Goal: Information Seeking & Learning: Learn about a topic

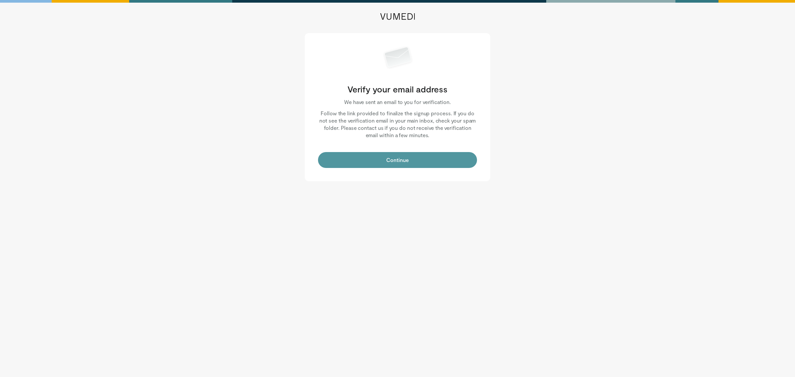
click at [393, 156] on button "Continue" at bounding box center [397, 160] width 159 height 16
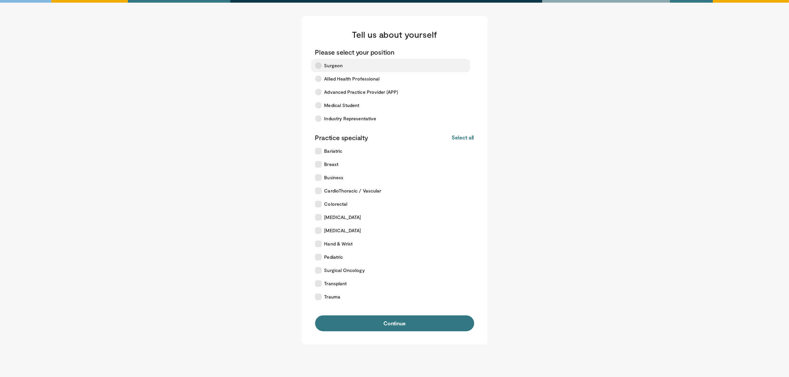
click at [337, 65] on span "Surgeon" at bounding box center [333, 65] width 19 height 7
click at [351, 193] on span "CardioThoracic / Vascular" at bounding box center [352, 191] width 57 height 7
click at [333, 282] on span "Transplant" at bounding box center [335, 283] width 23 height 7
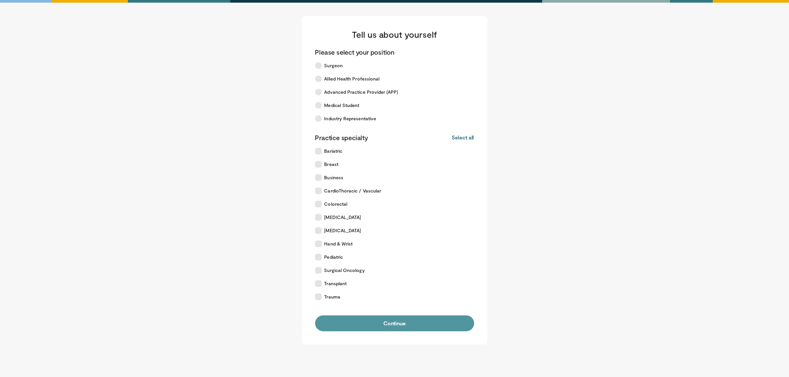
click at [364, 322] on button "Continue" at bounding box center [394, 323] width 159 height 16
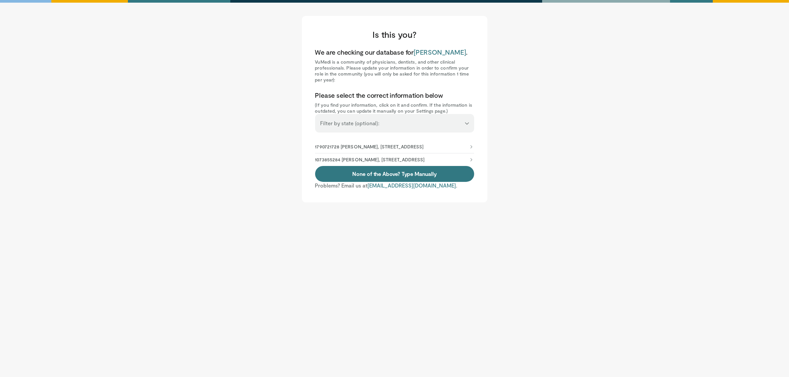
click at [370, 163] on p "1073855284 Ramiro Fernandez, 7200 Cambridge St Fl 6, Houston, TX, 77030-4202" at bounding box center [370, 160] width 110 height 6
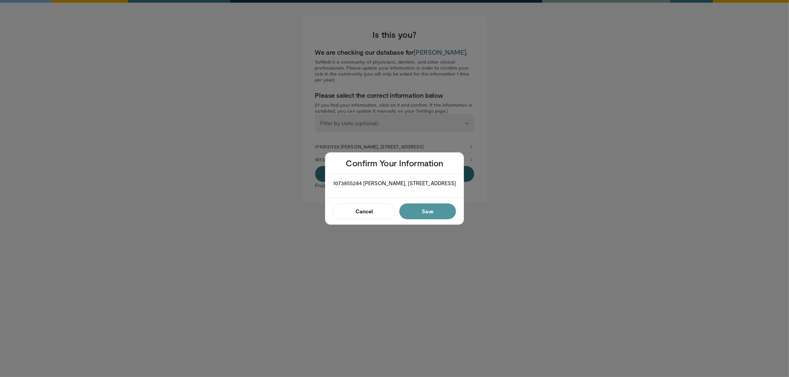
click at [436, 214] on button "Save" at bounding box center [427, 211] width 57 height 16
click at [427, 217] on button "Confirm" at bounding box center [425, 211] width 61 height 16
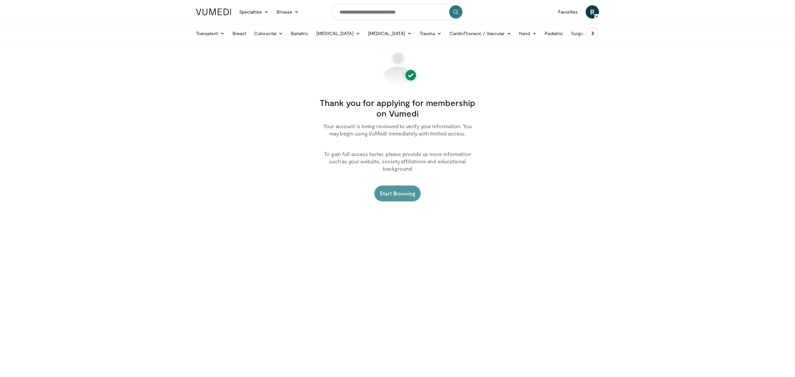
click at [397, 186] on link "Start Browsing" at bounding box center [397, 194] width 46 height 16
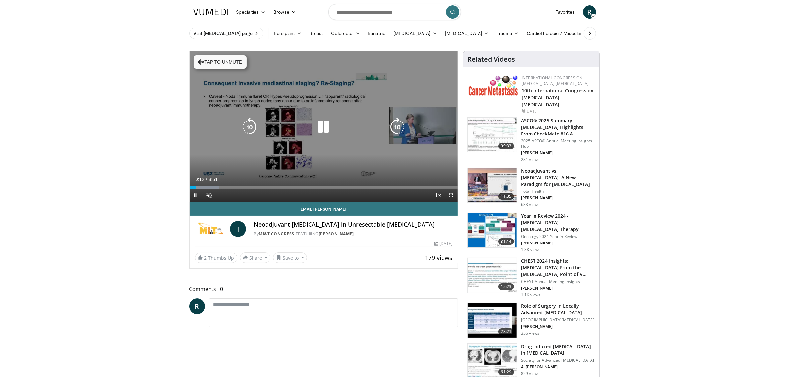
click at [220, 62] on button "Tap to unmute" at bounding box center [219, 61] width 53 height 13
click at [320, 127] on icon "Video Player" at bounding box center [323, 127] width 19 height 19
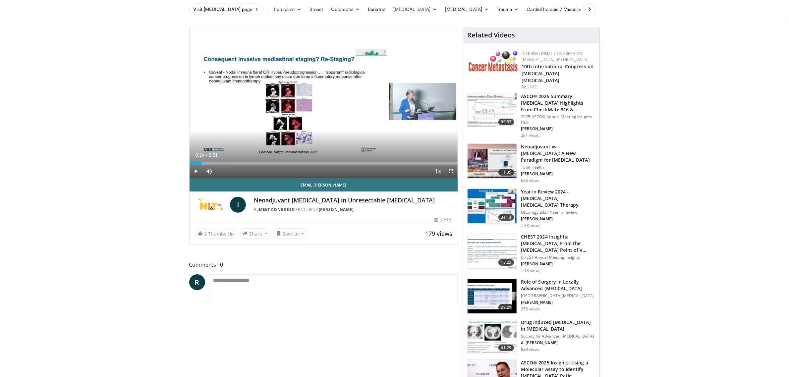
scroll to position [41, 0]
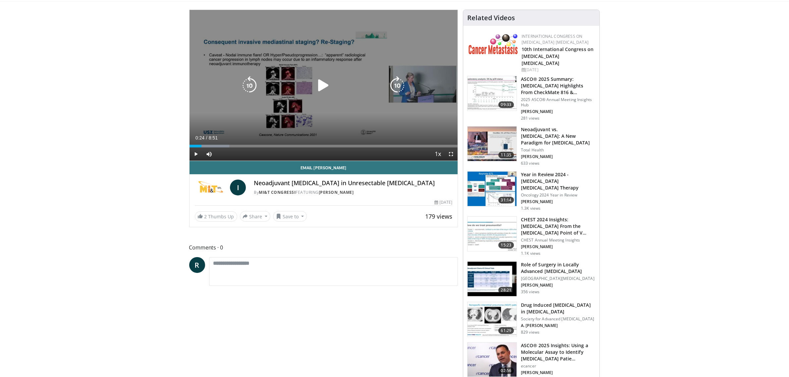
click at [321, 82] on icon "Video Player" at bounding box center [323, 85] width 19 height 19
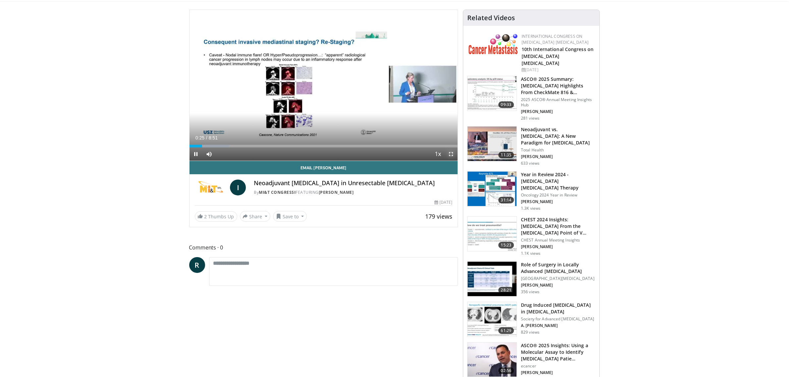
click at [452, 155] on span "Video Player" at bounding box center [450, 153] width 13 height 13
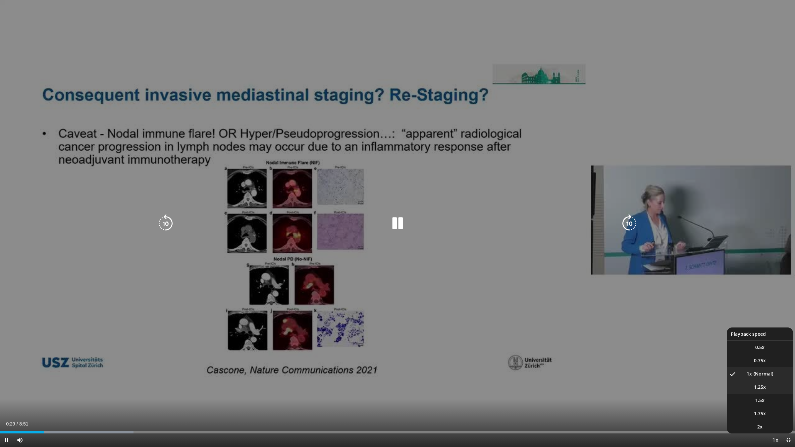
drag, startPoint x: 759, startPoint y: 388, endPoint x: 753, endPoint y: 388, distance: 6.3
click at [759, 377] on span "1.25x" at bounding box center [760, 387] width 12 height 7
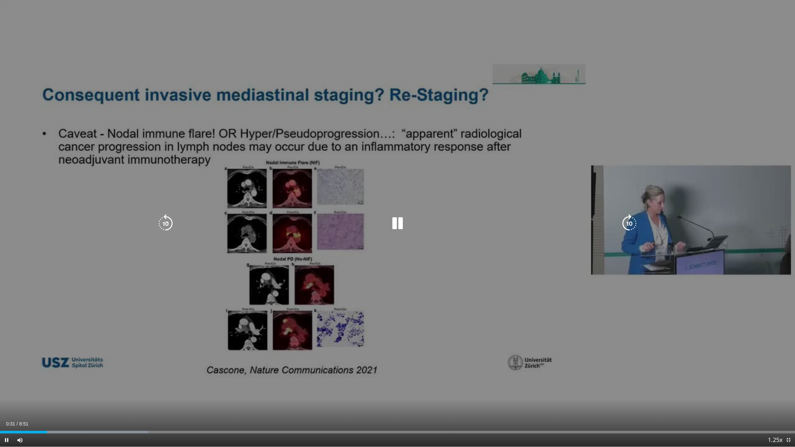
click at [701, 338] on div "10 seconds Tap to unmute" at bounding box center [397, 223] width 795 height 447
click at [649, 337] on div "10 seconds Tap to unmute" at bounding box center [397, 223] width 795 height 447
click at [735, 121] on div "10 seconds Tap to unmute" at bounding box center [397, 223] width 795 height 447
click at [734, 116] on div "10 seconds Tap to unmute" at bounding box center [397, 223] width 795 height 447
click at [397, 221] on icon "Video Player" at bounding box center [397, 223] width 19 height 19
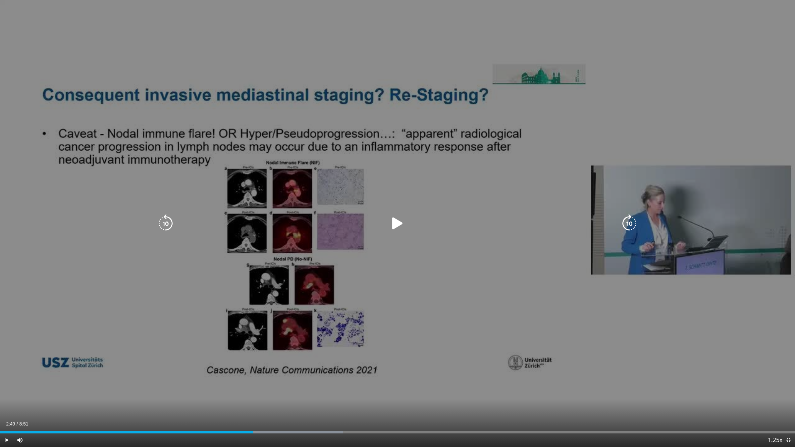
click at [394, 227] on icon "Video Player" at bounding box center [397, 223] width 19 height 19
click at [683, 365] on div "10 seconds Tap to unmute" at bounding box center [397, 223] width 795 height 447
click at [516, 165] on div "10 seconds Tap to unmute" at bounding box center [397, 223] width 795 height 447
click at [645, 336] on div "10 seconds Tap to unmute" at bounding box center [397, 223] width 795 height 447
click at [617, 340] on div "10 seconds Tap to unmute" at bounding box center [397, 223] width 795 height 447
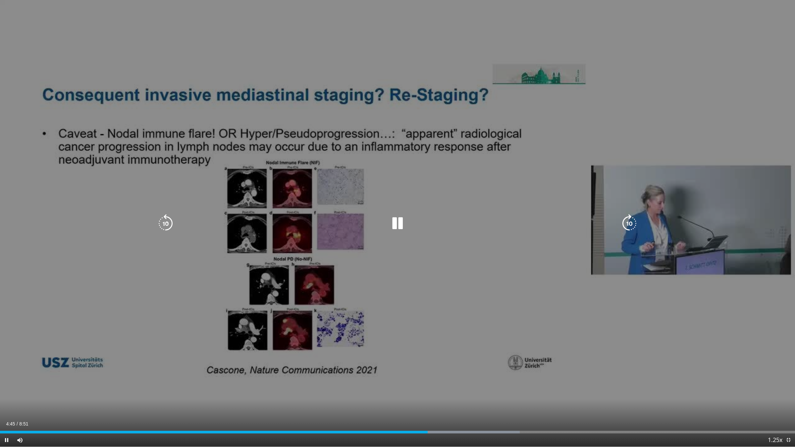
click at [400, 220] on icon "Video Player" at bounding box center [397, 223] width 19 height 19
click at [407, 268] on div "10 seconds Tap to unmute" at bounding box center [397, 223] width 795 height 447
click at [586, 295] on div "10 seconds Tap to unmute" at bounding box center [397, 223] width 795 height 447
click at [562, 313] on div "10 seconds Tap to unmute" at bounding box center [397, 223] width 795 height 447
click at [410, 327] on div "10 seconds Tap to unmute" at bounding box center [397, 223] width 795 height 447
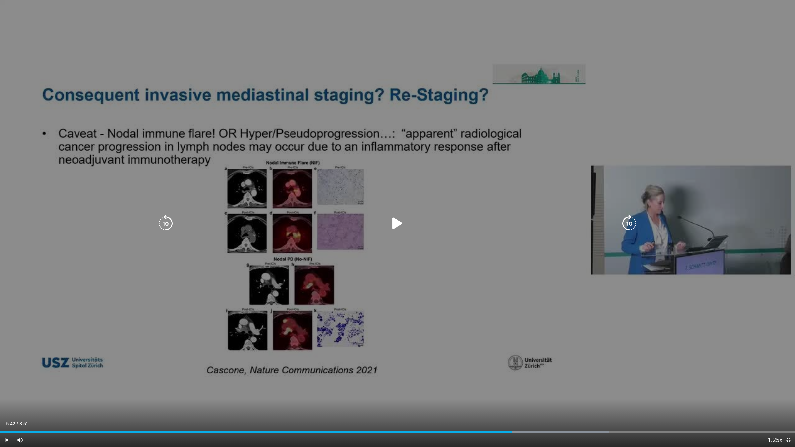
click at [410, 327] on div "10 seconds Tap to unmute" at bounding box center [397, 223] width 795 height 447
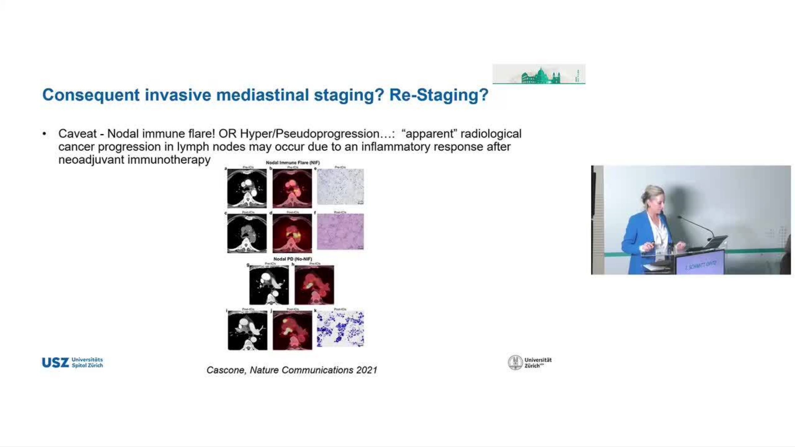
click at [410, 327] on div "10 seconds Tap to unmute" at bounding box center [397, 223] width 795 height 447
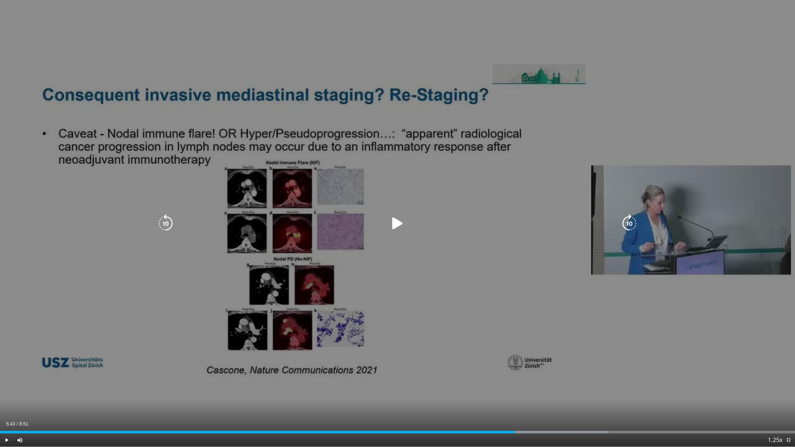
click at [367, 325] on div "10 seconds Tap to unmute" at bounding box center [397, 223] width 795 height 447
click at [673, 315] on div "10 seconds Tap to unmute" at bounding box center [397, 223] width 795 height 447
click at [641, 334] on div "10 seconds Tap to unmute" at bounding box center [397, 223] width 795 height 447
click at [560, 308] on div "10 seconds Tap to unmute" at bounding box center [397, 223] width 795 height 447
click at [574, 290] on div "10 seconds Tap to unmute" at bounding box center [397, 223] width 795 height 447
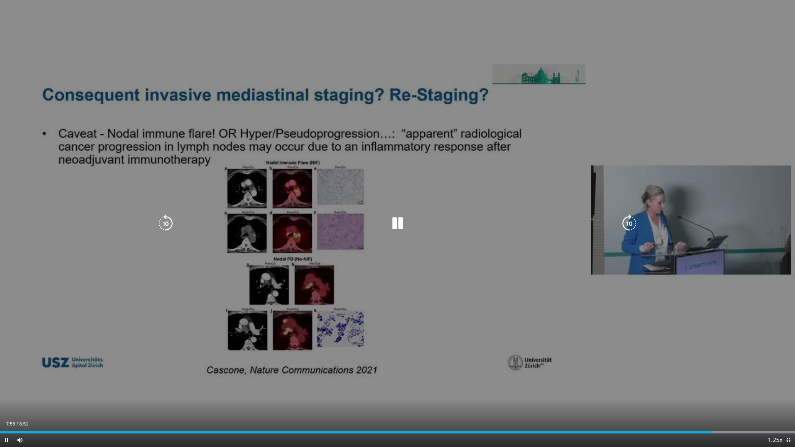
click at [706, 103] on div "10 seconds Tap to unmute" at bounding box center [397, 223] width 795 height 447
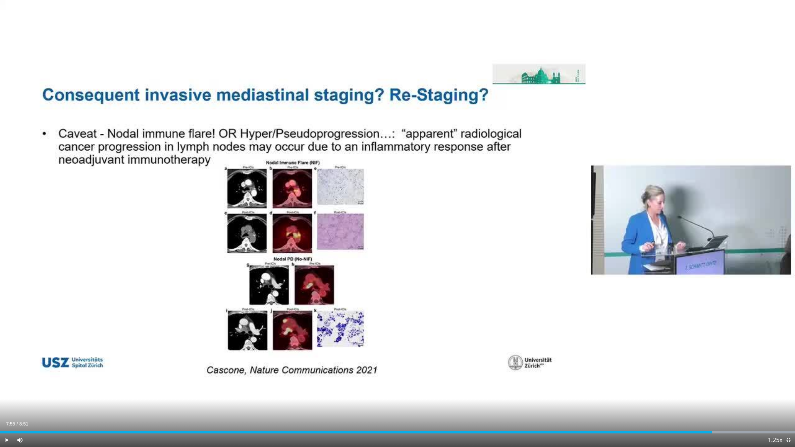
click at [643, 320] on div "10 seconds Tap to unmute" at bounding box center [397, 223] width 795 height 447
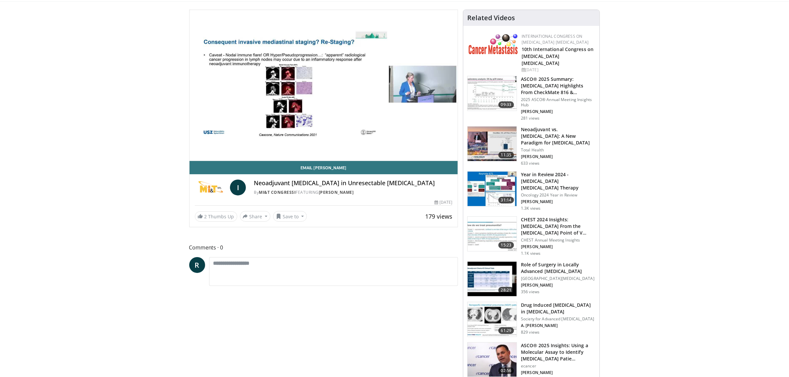
click at [536, 261] on h3 "Role of Surgery in Locally Advanced [MEDICAL_DATA]" at bounding box center [558, 267] width 75 height 13
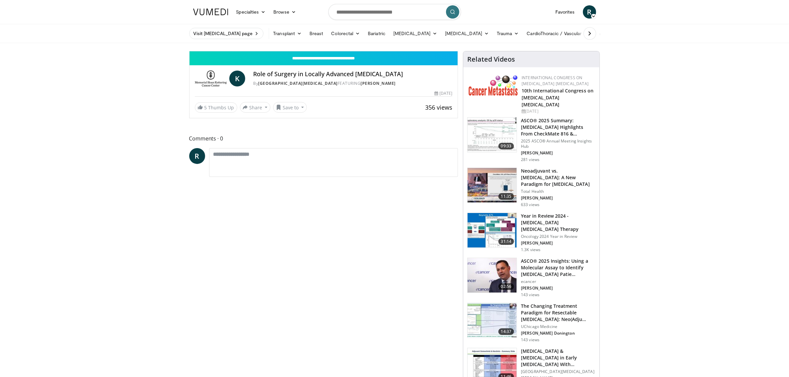
click at [493, 261] on link "02:56 ASCO® 2025 Insights: Using a Molecular Assay to Identify NSCLC Patie… eca…" at bounding box center [531, 278] width 128 height 40
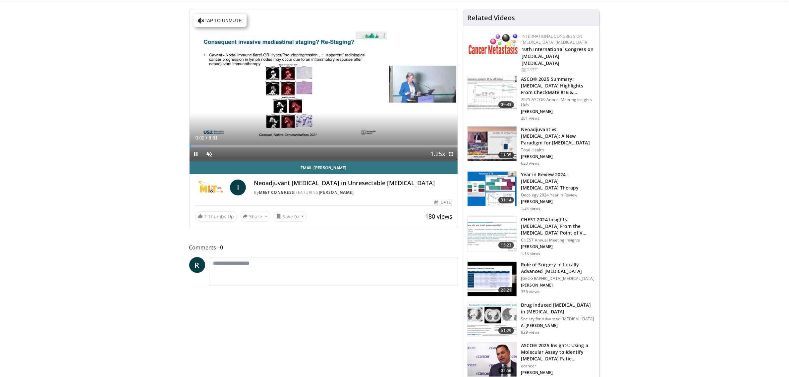
click at [533, 261] on h3 "Role of Surgery in Locally Advanced [MEDICAL_DATA]" at bounding box center [558, 267] width 75 height 13
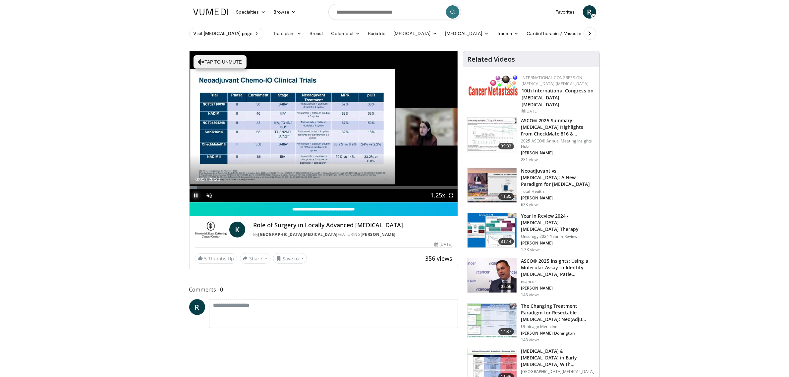
click at [195, 196] on span "Video Player" at bounding box center [196, 195] width 13 height 13
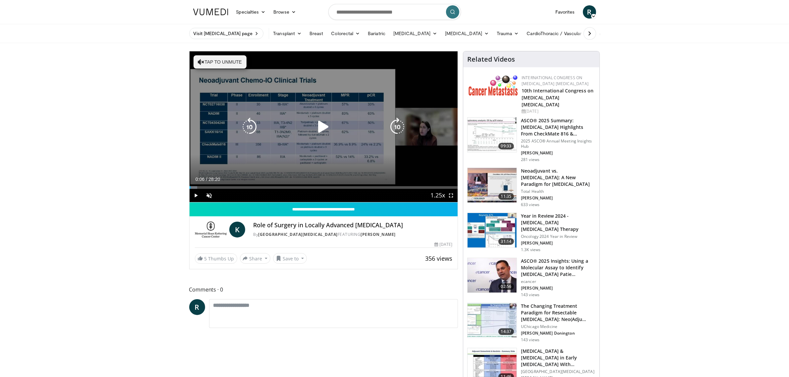
drag, startPoint x: 347, startPoint y: 116, endPoint x: 449, endPoint y: 73, distance: 110.8
click at [350, 113] on div "10 seconds Tap to unmute" at bounding box center [324, 126] width 268 height 151
drag, startPoint x: 211, startPoint y: 195, endPoint x: 236, endPoint y: 187, distance: 26.5
click at [212, 194] on span "Video Player" at bounding box center [209, 195] width 13 height 13
drag, startPoint x: 321, startPoint y: 128, endPoint x: 316, endPoint y: 124, distance: 6.9
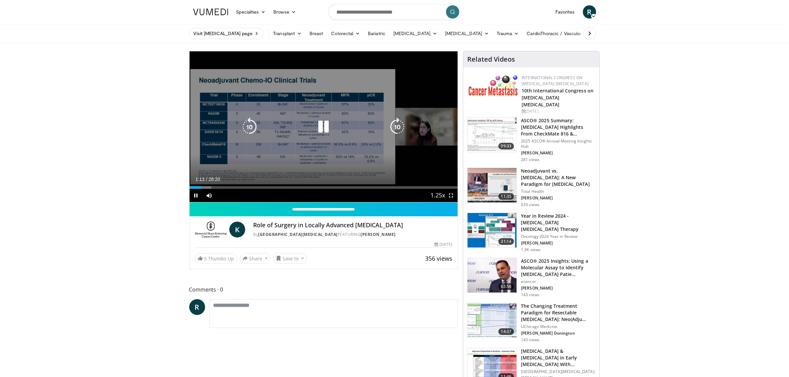
click at [316, 124] on icon "Video Player" at bounding box center [323, 127] width 19 height 19
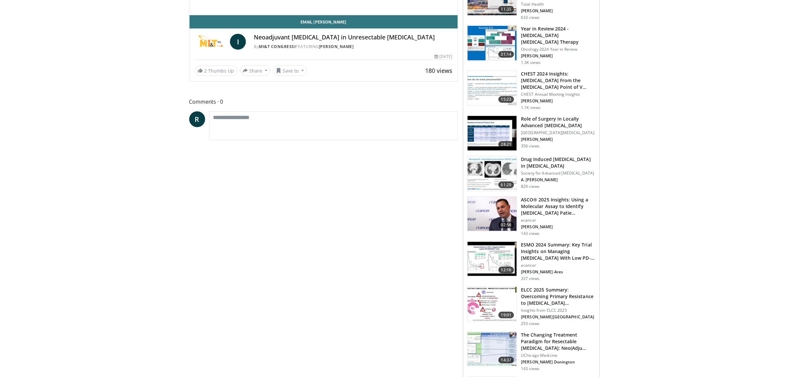
scroll to position [41, 0]
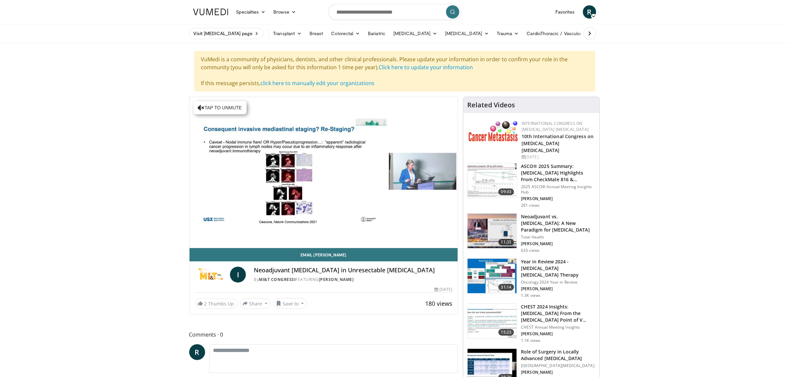
click at [554, 258] on h3 "Year in Review 2024 - [MEDICAL_DATA] [MEDICAL_DATA] Therapy" at bounding box center [558, 268] width 75 height 20
